Goal: Information Seeking & Learning: Compare options

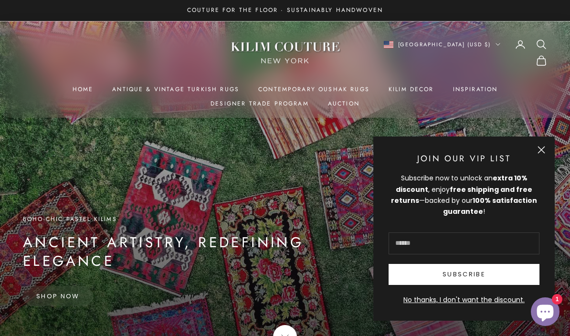
click at [545, 150] on button "Close" at bounding box center [541, 150] width 8 height 8
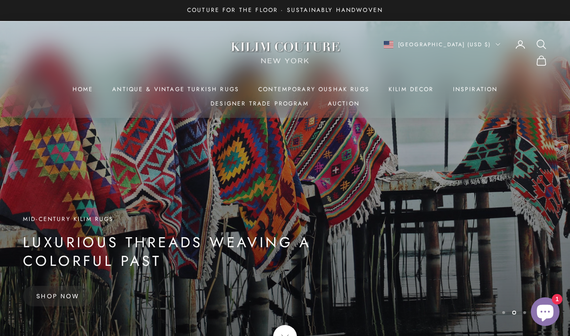
click at [304, 88] on link "Contemporary Oushak Rugs" at bounding box center [313, 89] width 111 height 10
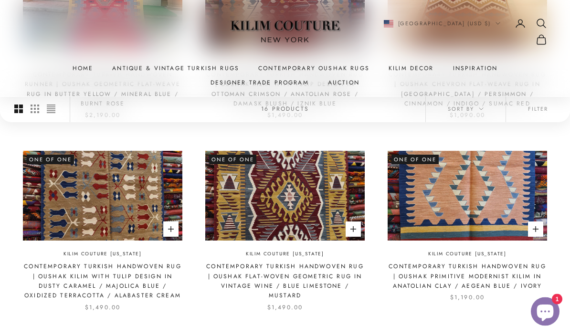
scroll to position [782, 0]
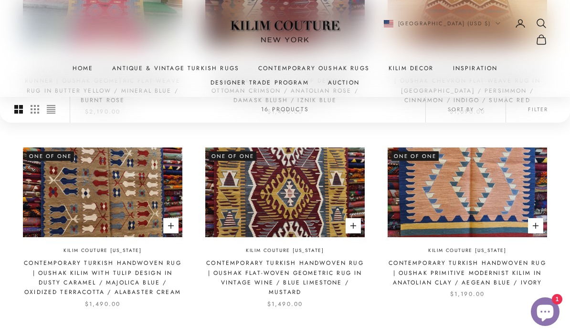
click at [288, 332] on link "2" at bounding box center [285, 342] width 29 height 21
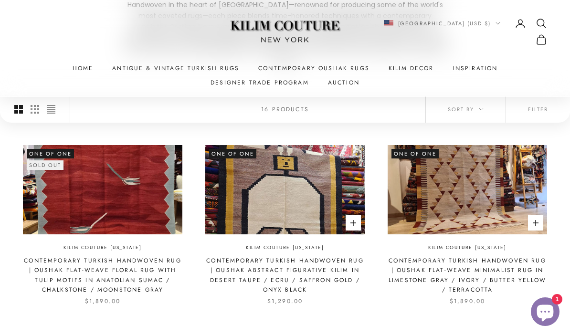
scroll to position [199, 0]
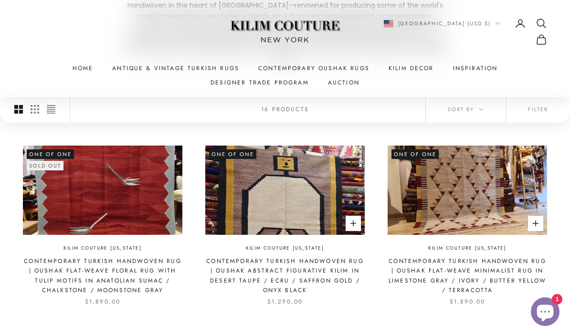
click at [50, 257] on link "Contemporary Turkish Handwoven Rug | Oushak Flat-Weave Floral Rug with Tulip Mo…" at bounding box center [102, 275] width 159 height 39
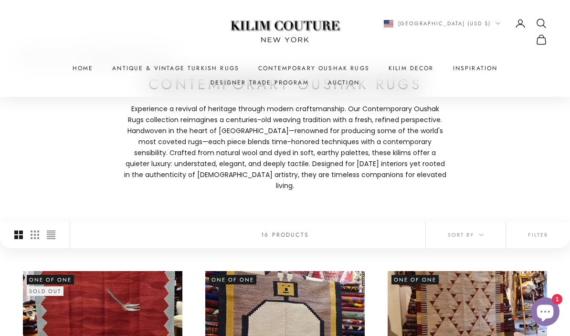
scroll to position [0, 0]
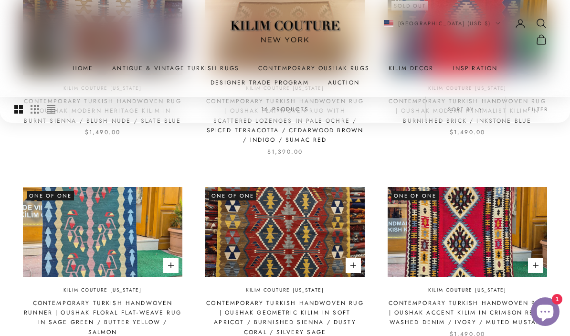
scroll to position [379, 0]
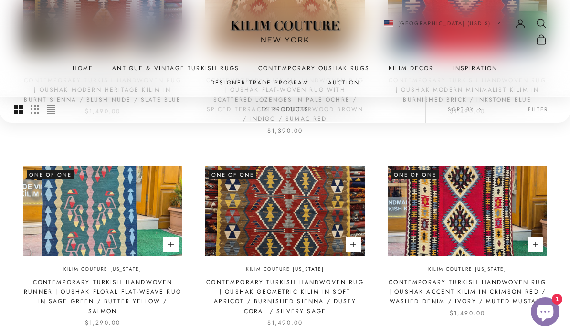
click at [51, 217] on img at bounding box center [102, 211] width 159 height 90
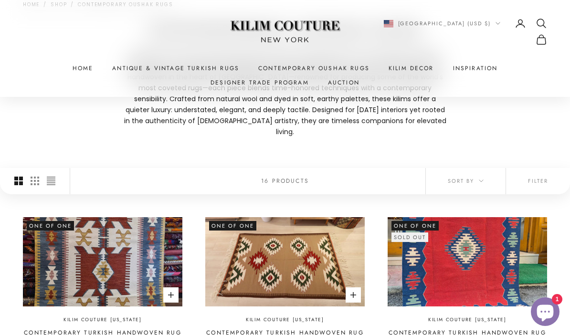
scroll to position [134, 0]
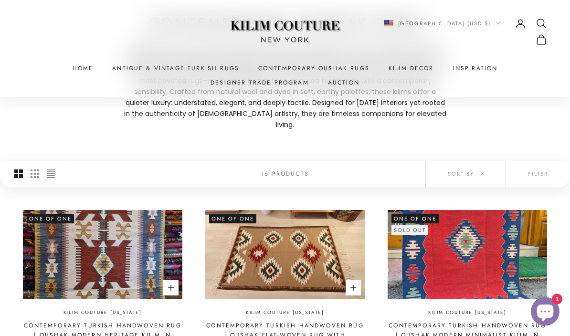
click at [473, 254] on img at bounding box center [466, 255] width 159 height 90
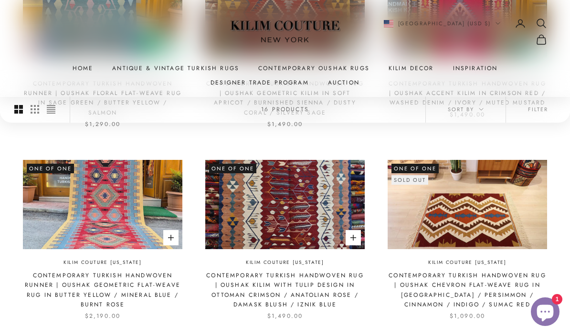
scroll to position [581, 0]
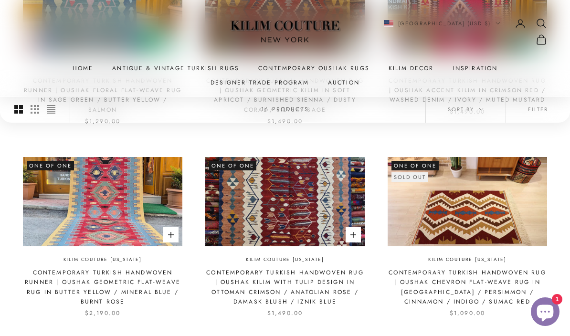
click at [491, 208] on img at bounding box center [466, 202] width 159 height 90
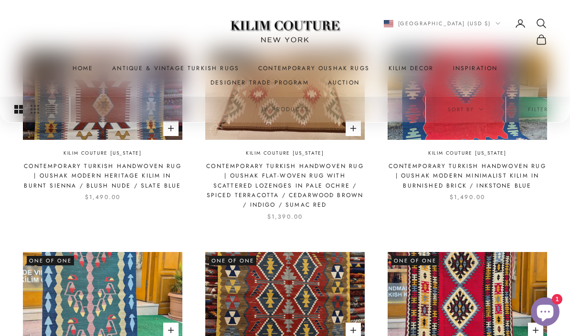
scroll to position [293, 0]
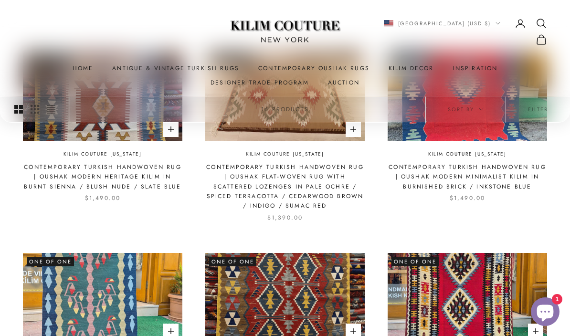
click at [83, 69] on link "Home" at bounding box center [83, 68] width 21 height 10
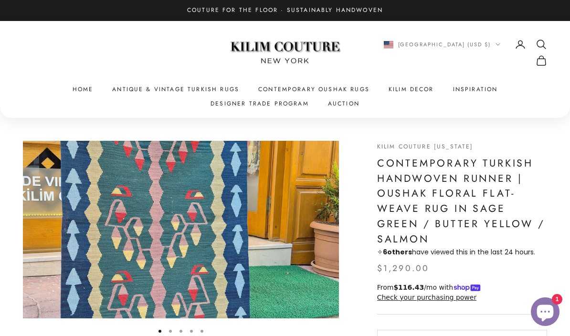
click at [83, 248] on img "Item 1 of 5" at bounding box center [181, 230] width 316 height 178
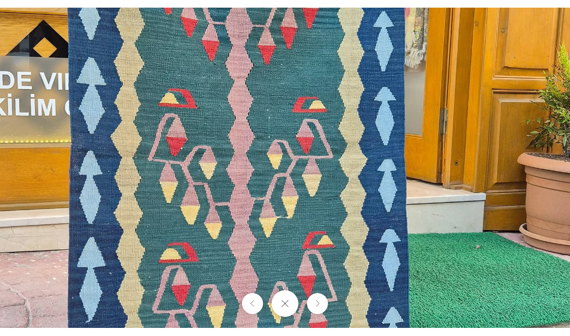
click at [324, 302] on button "Next" at bounding box center [317, 303] width 21 height 21
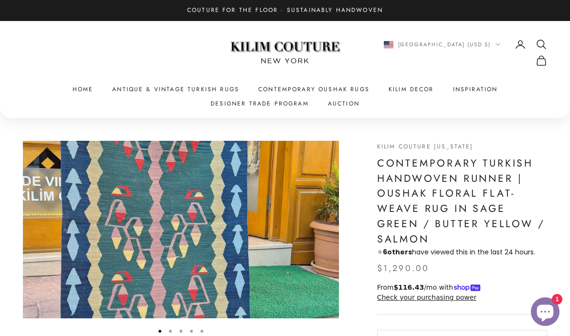
click at [55, 220] on img "Item 1 of 5" at bounding box center [181, 230] width 316 height 178
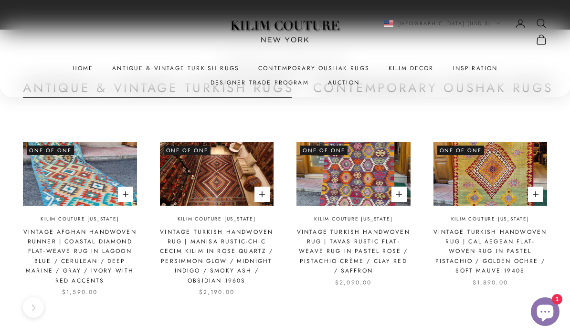
scroll to position [1987, 0]
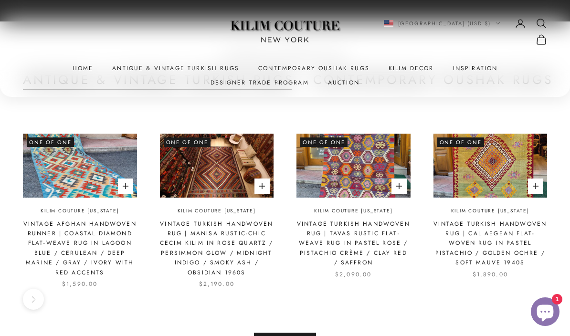
click at [383, 232] on link "Vintage Turkish Handwoven Rug | Tavas Rustic Flat-Weave Rug in Pastel Rose / Pi…" at bounding box center [353, 243] width 114 height 49
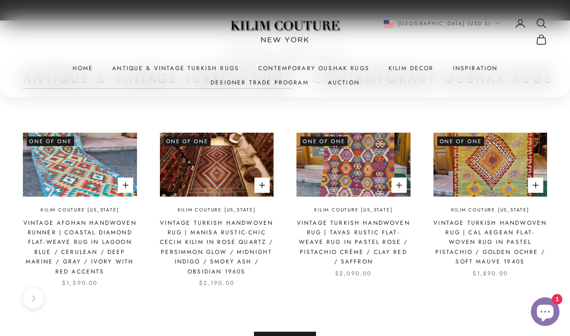
scroll to position [1989, 0]
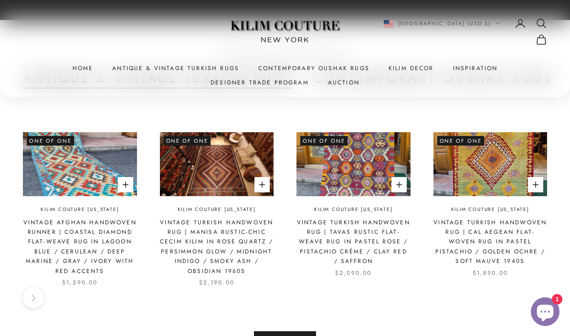
click at [150, 64] on link "Antique & Vintage Turkish Rugs" at bounding box center [175, 68] width 127 height 10
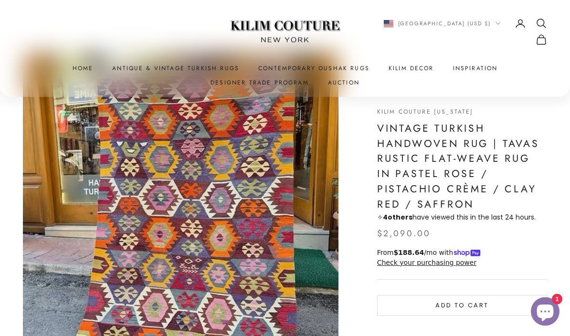
scroll to position [45, 0]
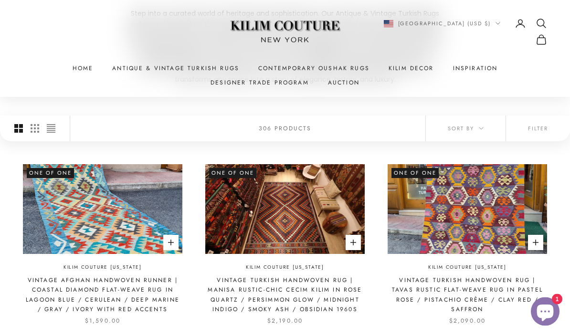
scroll to position [169, 0]
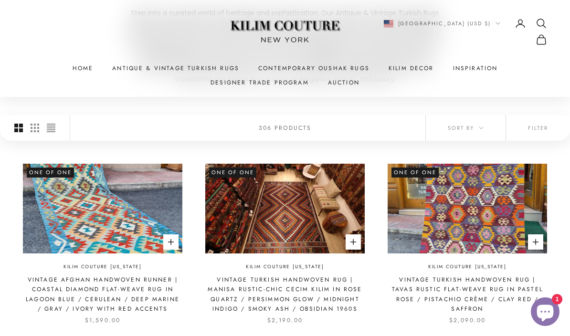
click at [47, 224] on img at bounding box center [102, 209] width 159 height 90
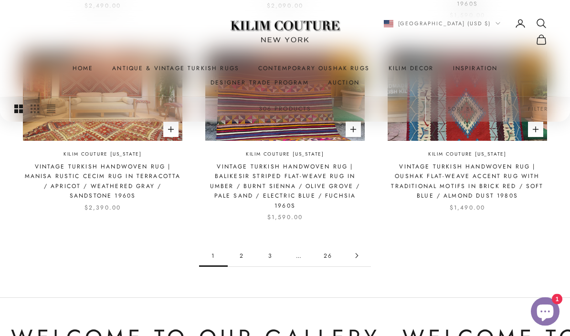
scroll to position [878, 0]
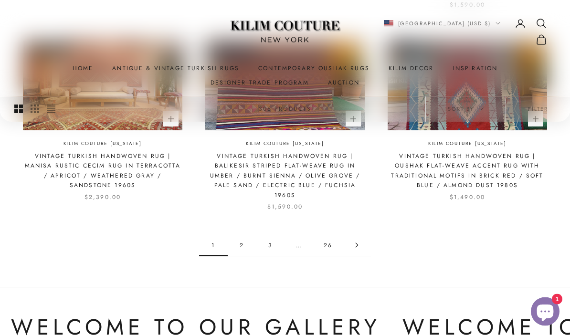
click at [242, 246] on link "2" at bounding box center [242, 245] width 29 height 21
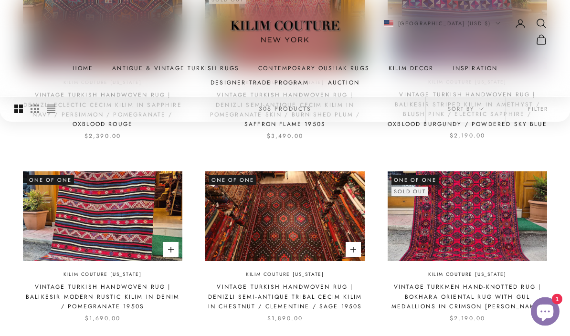
scroll to position [762, 0]
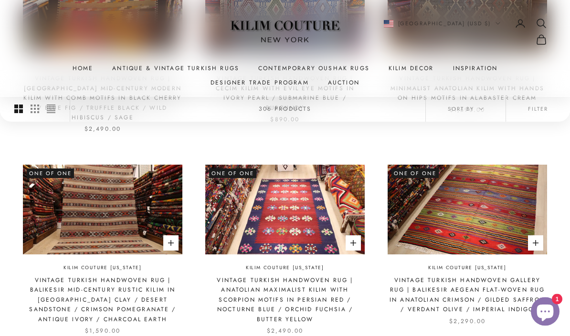
scroll to position [754, 0]
click at [313, 227] on img at bounding box center [284, 210] width 159 height 90
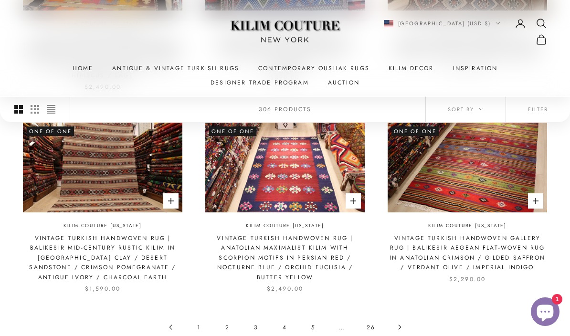
click at [289, 316] on link "4" at bounding box center [285, 326] width 29 height 21
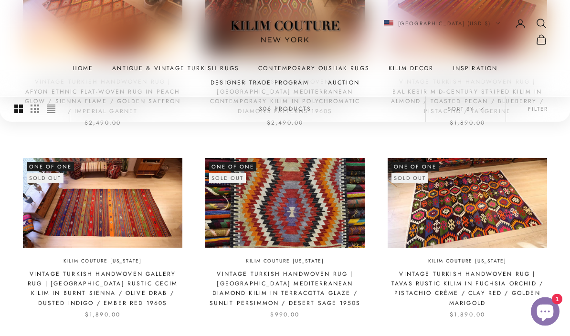
scroll to position [752, 0]
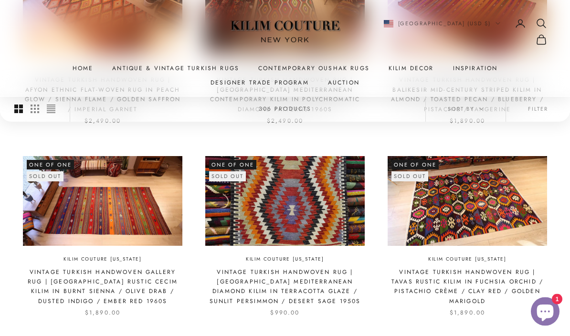
click at [310, 213] on img at bounding box center [284, 202] width 159 height 90
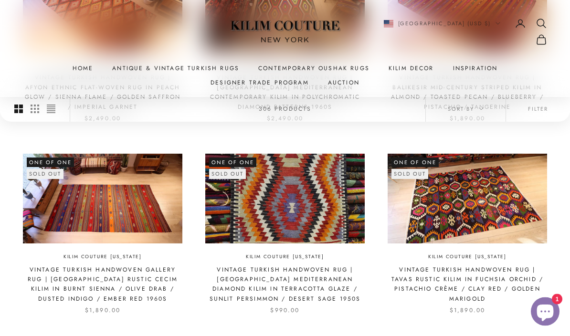
scroll to position [755, 0]
